Goal: Task Accomplishment & Management: Manage account settings

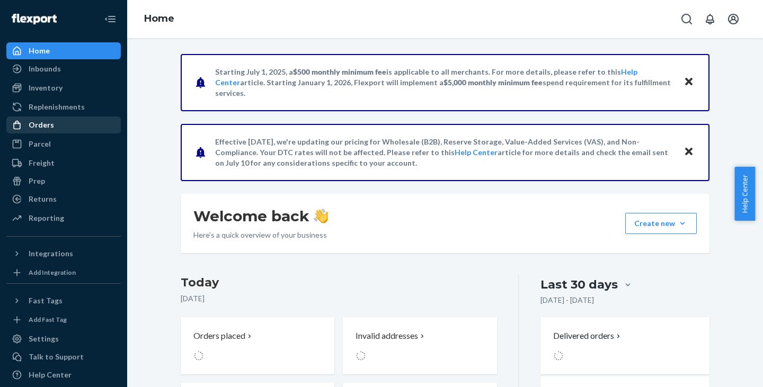
click at [31, 124] on div "Orders" at bounding box center [41, 125] width 25 height 11
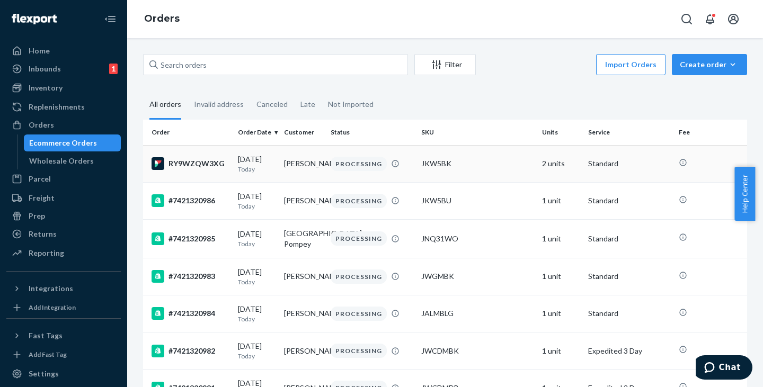
click at [298, 163] on td "[PERSON_NAME]" at bounding box center [303, 163] width 46 height 37
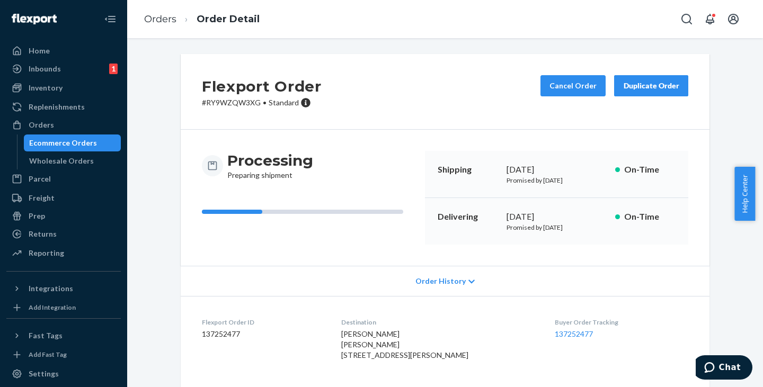
click at [229, 100] on p "# RY9WZQW3XG • Standard" at bounding box center [262, 102] width 120 height 11
copy p "RY9WZQW3XG"
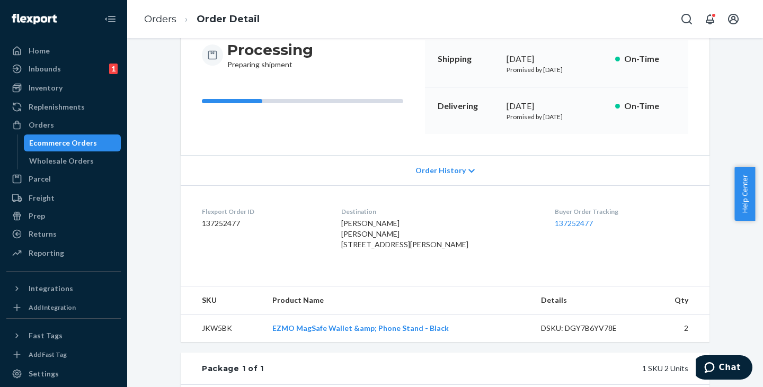
scroll to position [159, 0]
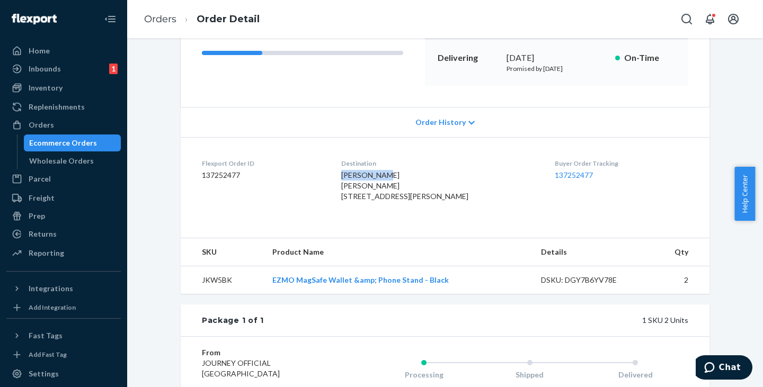
drag, startPoint x: 367, startPoint y: 174, endPoint x: 402, endPoint y: 172, distance: 35.5
click at [402, 172] on dl "Flexport Order ID 137252477 Destination [PERSON_NAME] [PERSON_NAME] [STREET_ADD…" at bounding box center [445, 182] width 529 height 90
copy span "[PERSON_NAME]"
drag, startPoint x: 352, startPoint y: 198, endPoint x: 430, endPoint y: 197, distance: 77.4
click at [430, 197] on div "[PERSON_NAME] [PERSON_NAME] [STREET_ADDRESS][PERSON_NAME]" at bounding box center [439, 186] width 197 height 32
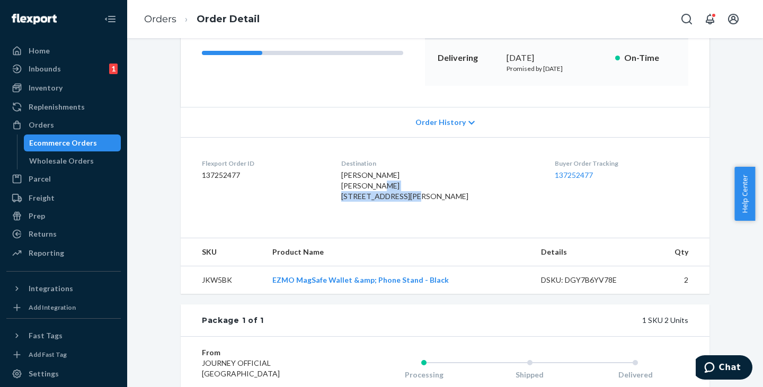
copy span "[STREET_ADDRESS][PERSON_NAME]"
click at [358, 201] on span "[PERSON_NAME] [PERSON_NAME] [STREET_ADDRESS][PERSON_NAME]" at bounding box center [404, 186] width 127 height 30
copy span "[GEOGRAPHIC_DATA]"
click at [406, 201] on span "[PERSON_NAME] [PERSON_NAME] [STREET_ADDRESS][PERSON_NAME]" at bounding box center [404, 186] width 127 height 30
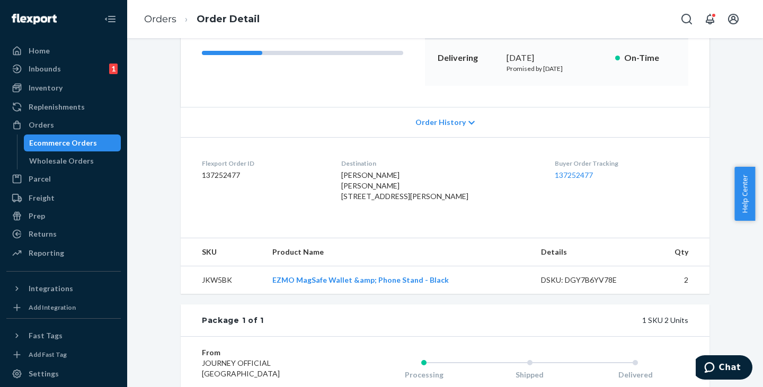
click at [406, 201] on span "[PERSON_NAME] [PERSON_NAME] [STREET_ADDRESS][PERSON_NAME]" at bounding box center [404, 186] width 127 height 30
copy span "80301-2350"
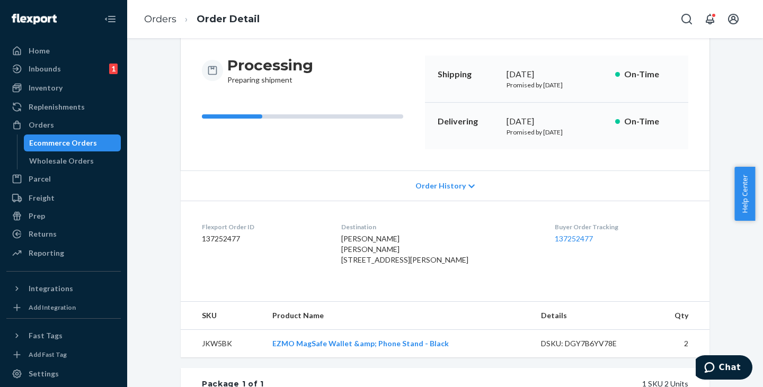
scroll to position [0, 0]
